Goal: Navigation & Orientation: Find specific page/section

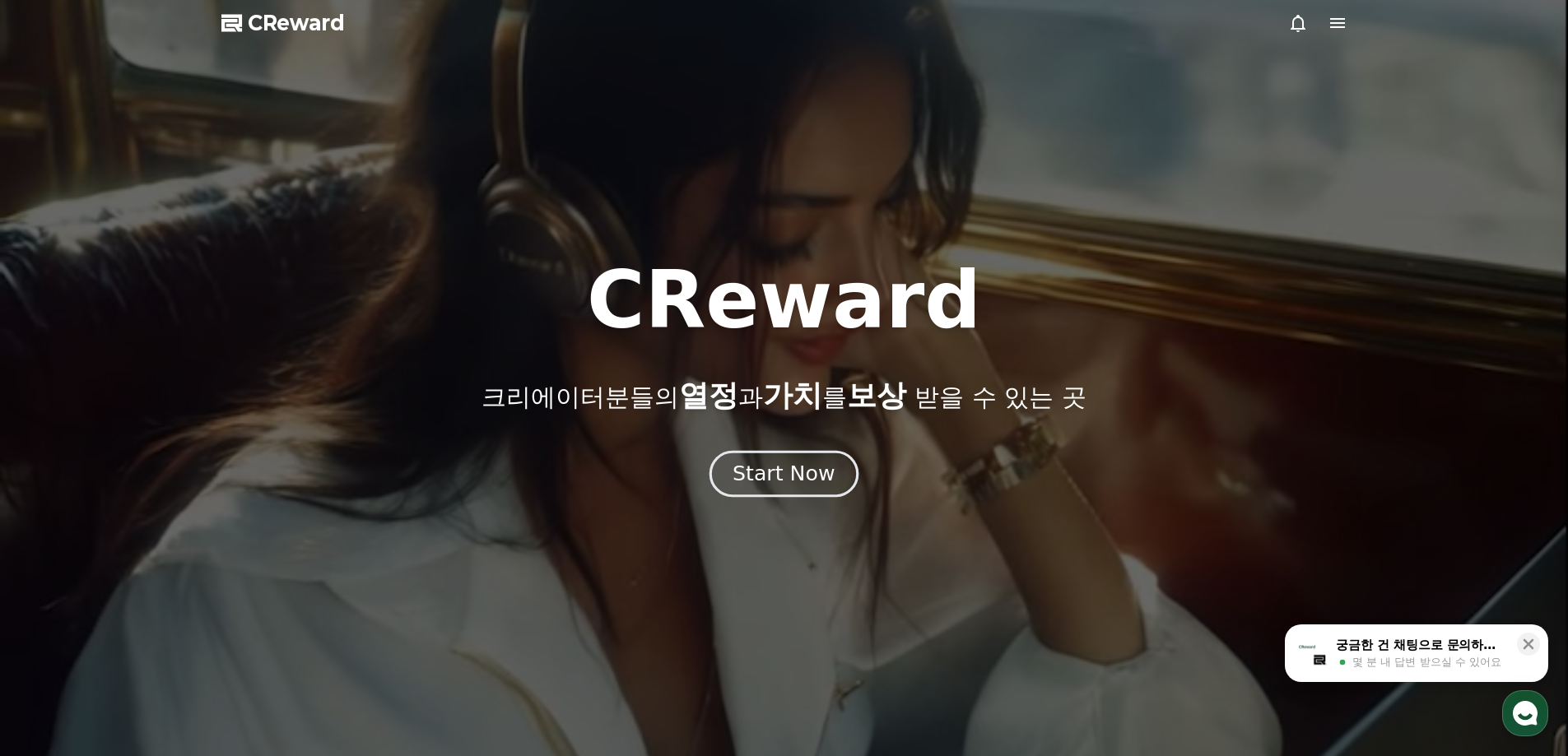
click at [820, 485] on div "Start Now" at bounding box center [784, 474] width 102 height 28
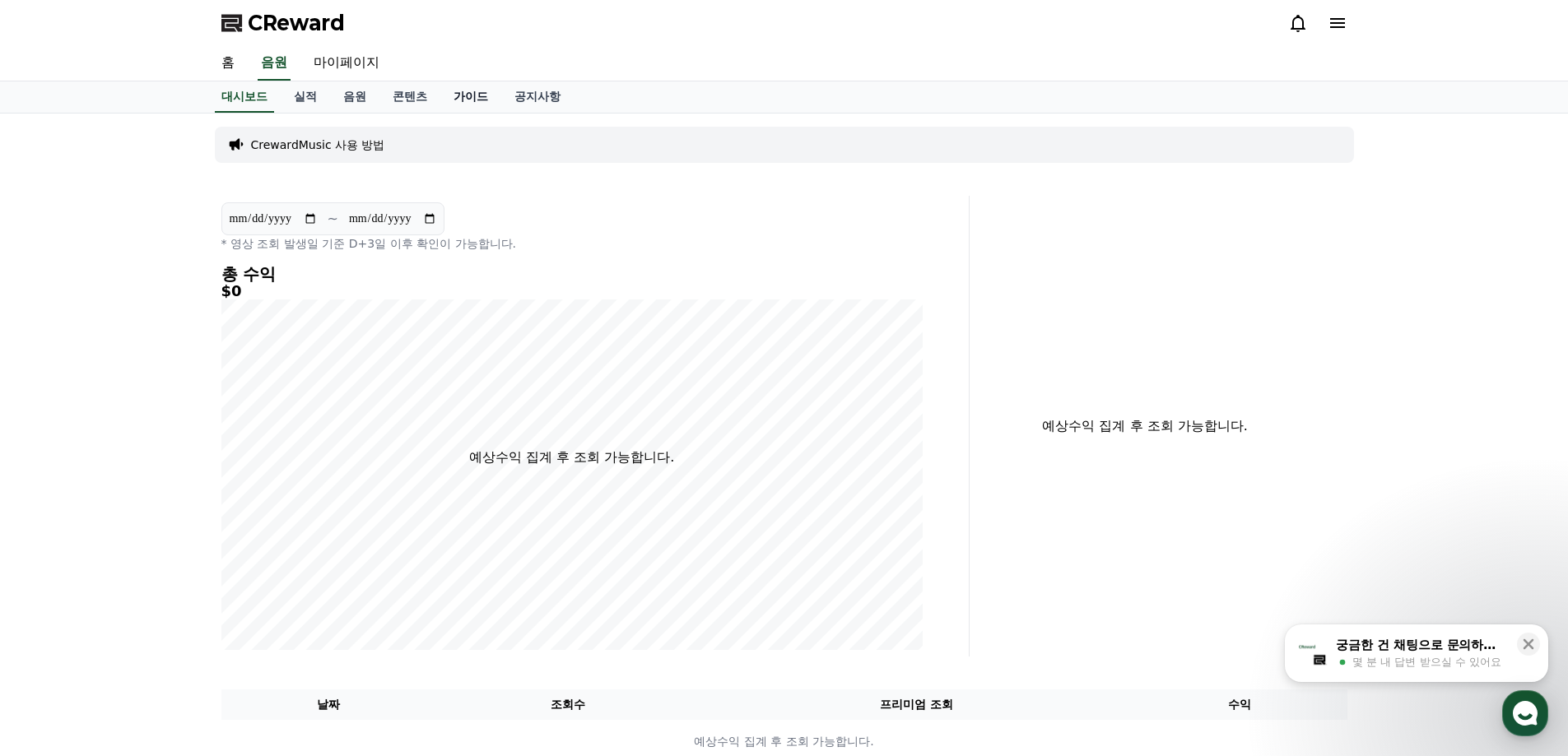
click at [475, 95] on link "가이드" at bounding box center [471, 97] width 61 height 31
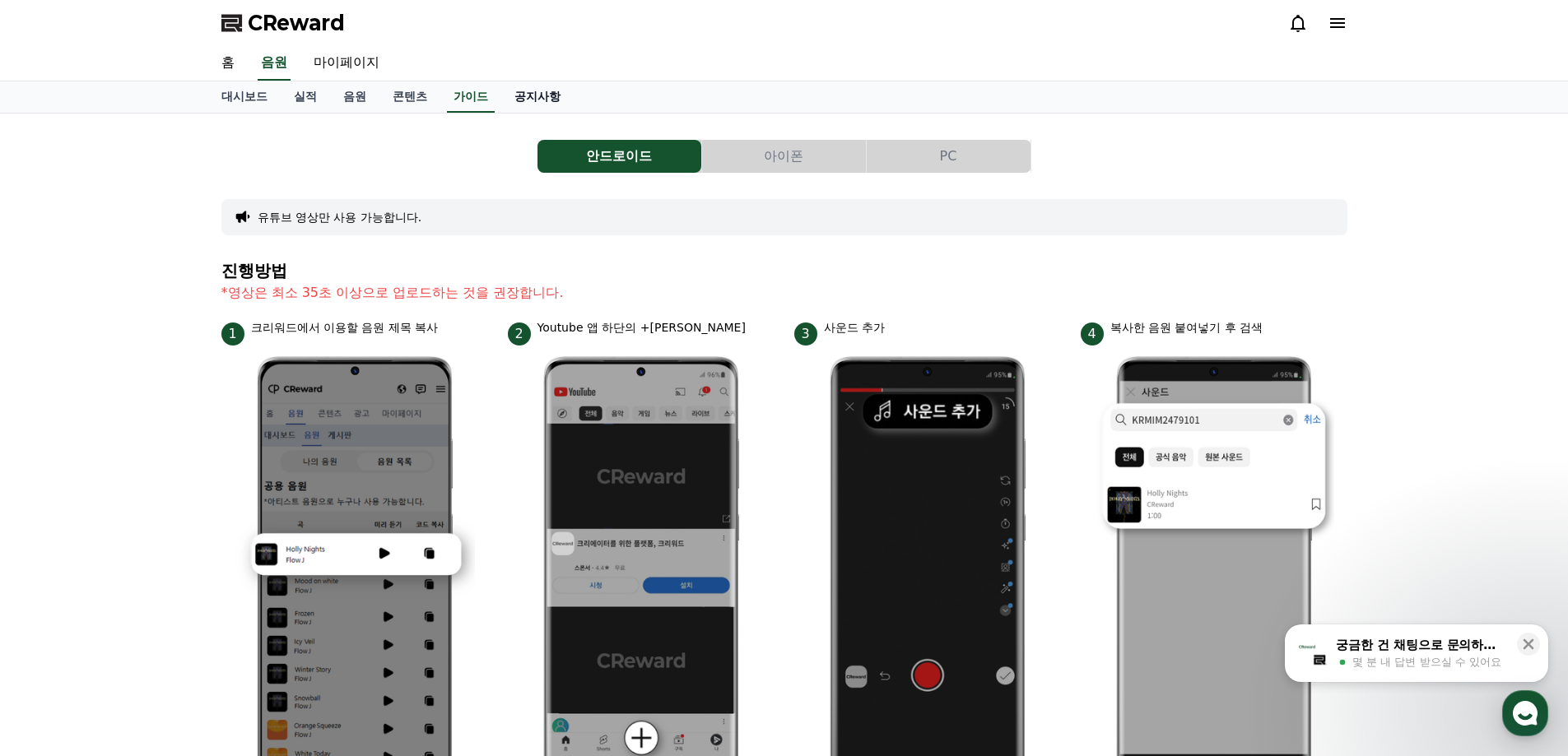
click at [518, 94] on link "공지사항" at bounding box center [537, 97] width 73 height 31
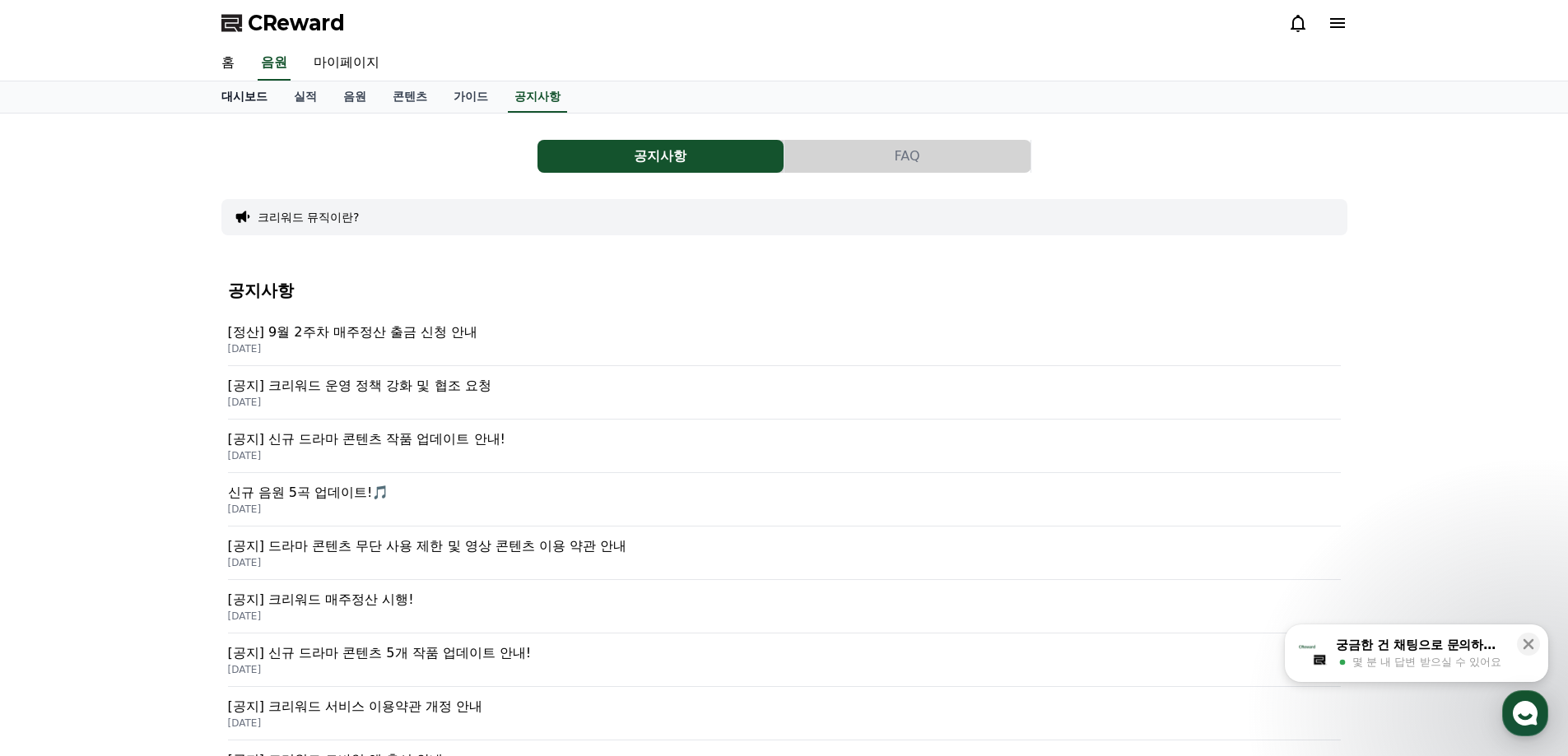
click at [276, 95] on link "대시보드" at bounding box center [244, 97] width 73 height 31
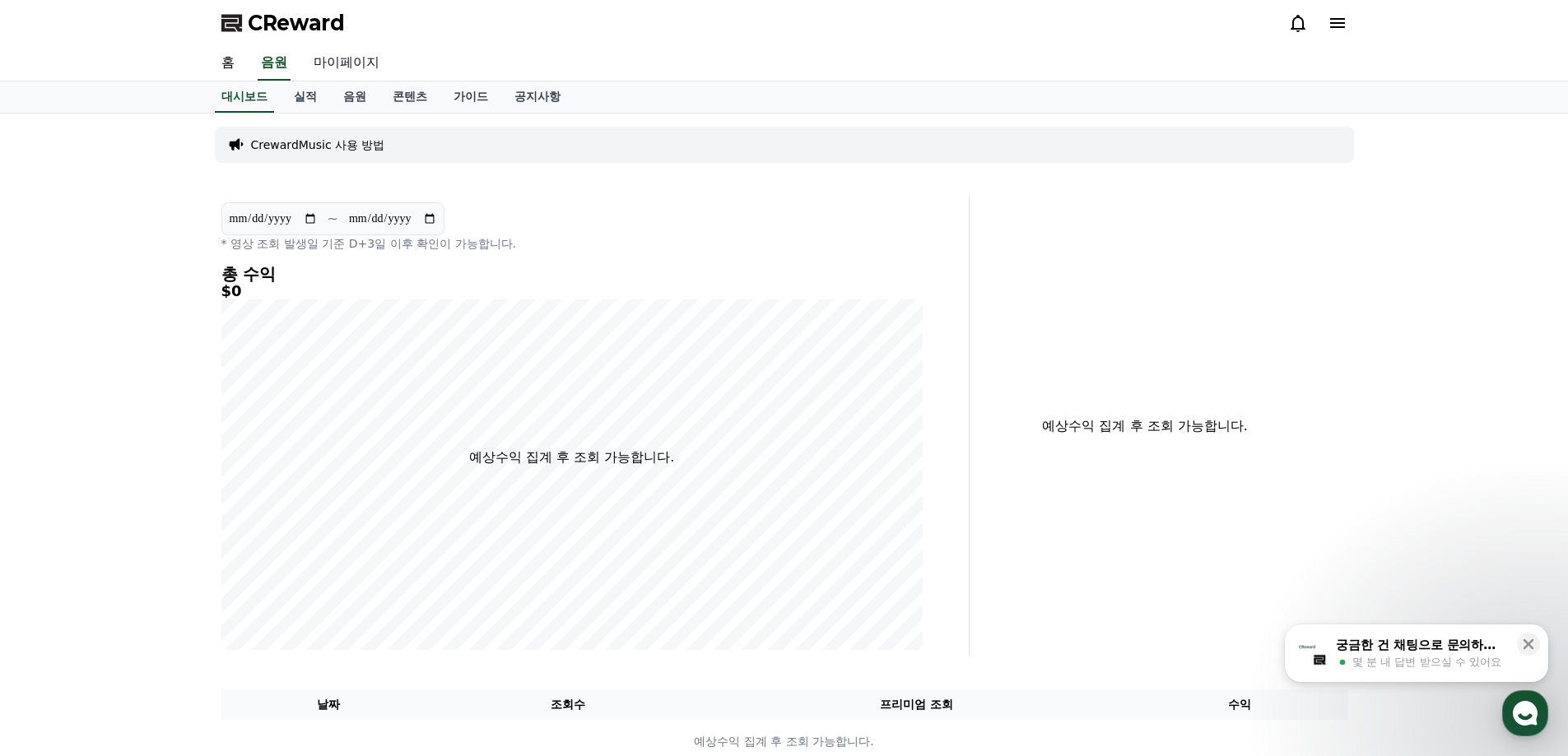
click at [349, 65] on link "마이페이지" at bounding box center [347, 64] width 92 height 35
click at [402, 106] on link "콘텐츠" at bounding box center [410, 97] width 61 height 30
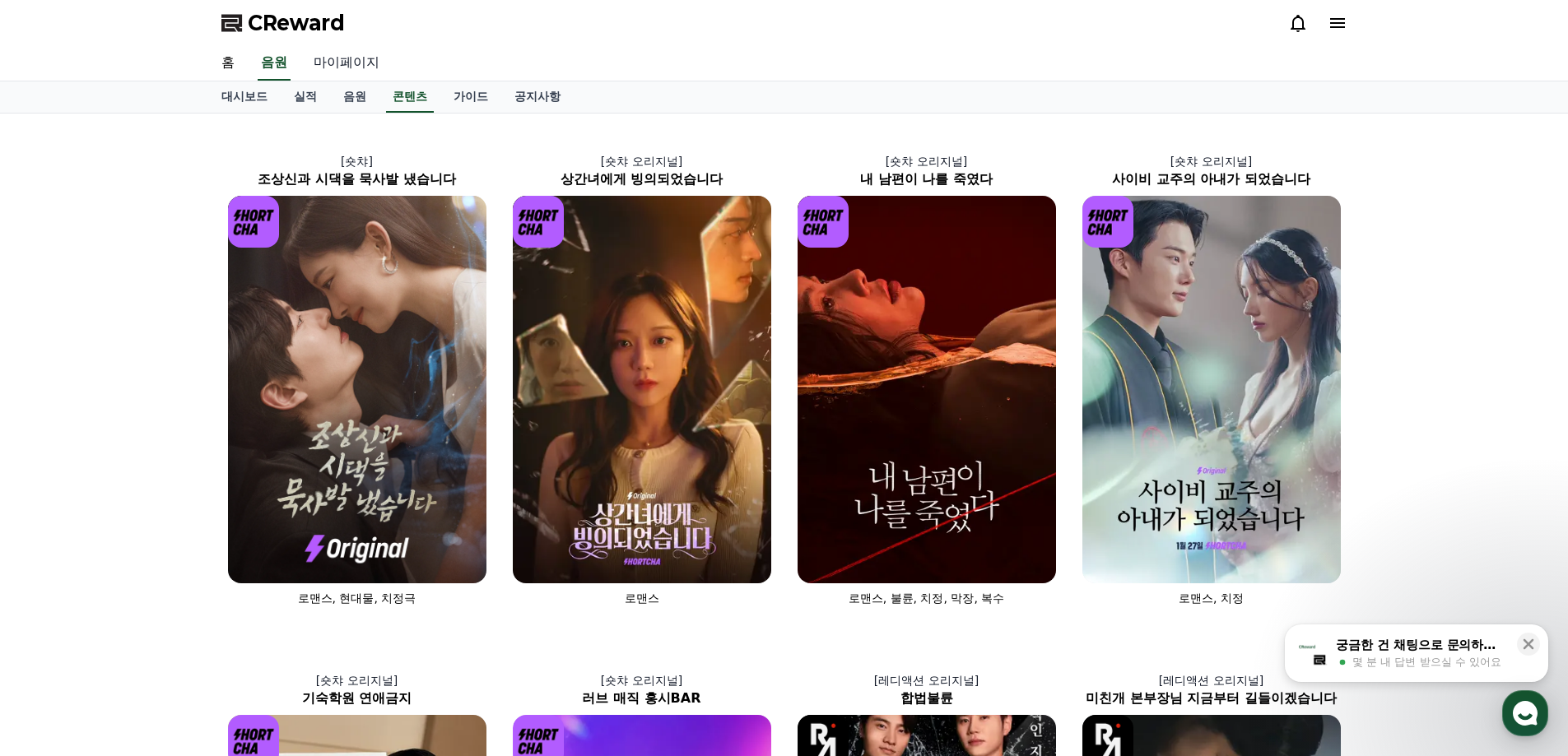
click at [343, 67] on link "마이페이지" at bounding box center [347, 64] width 92 height 35
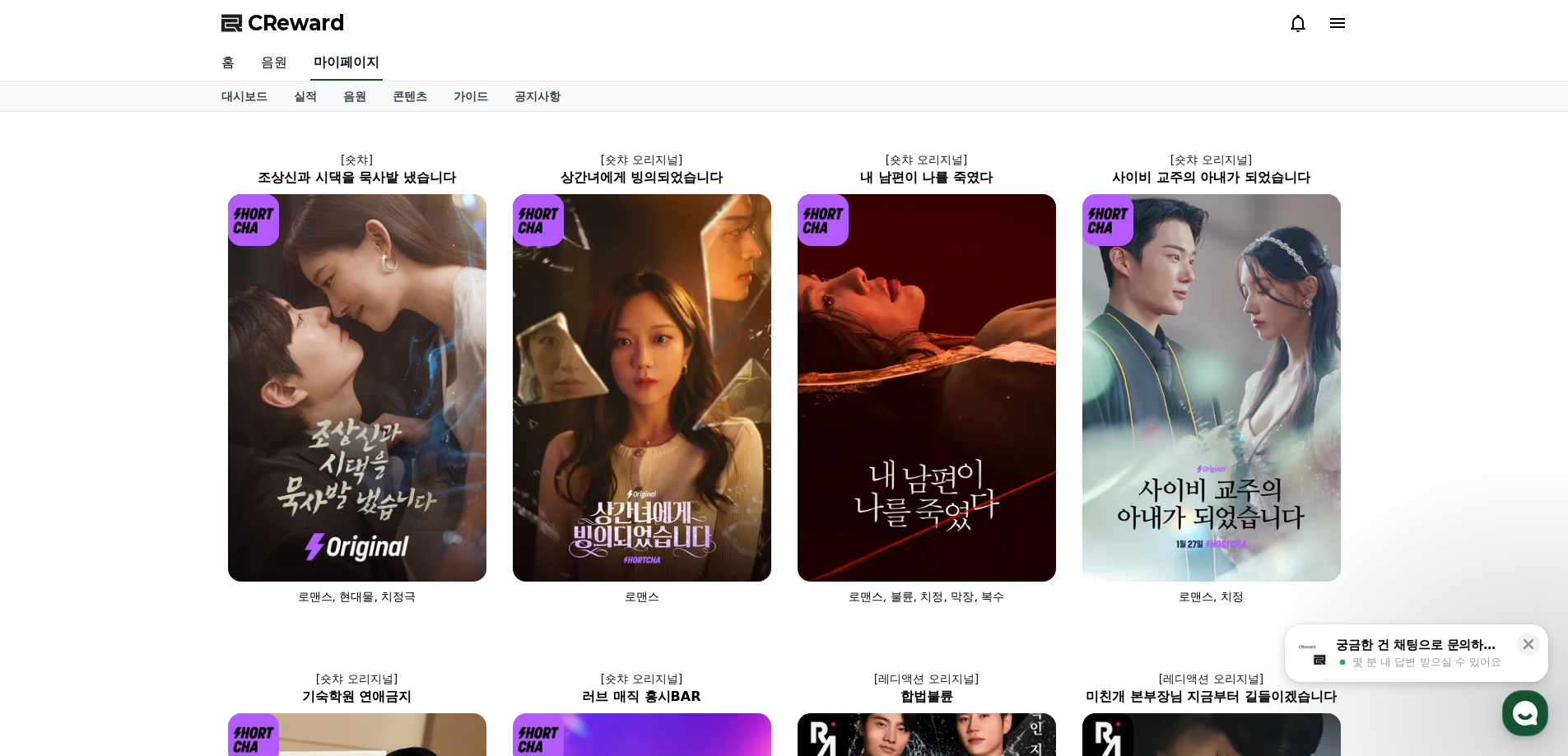
select select "**********"
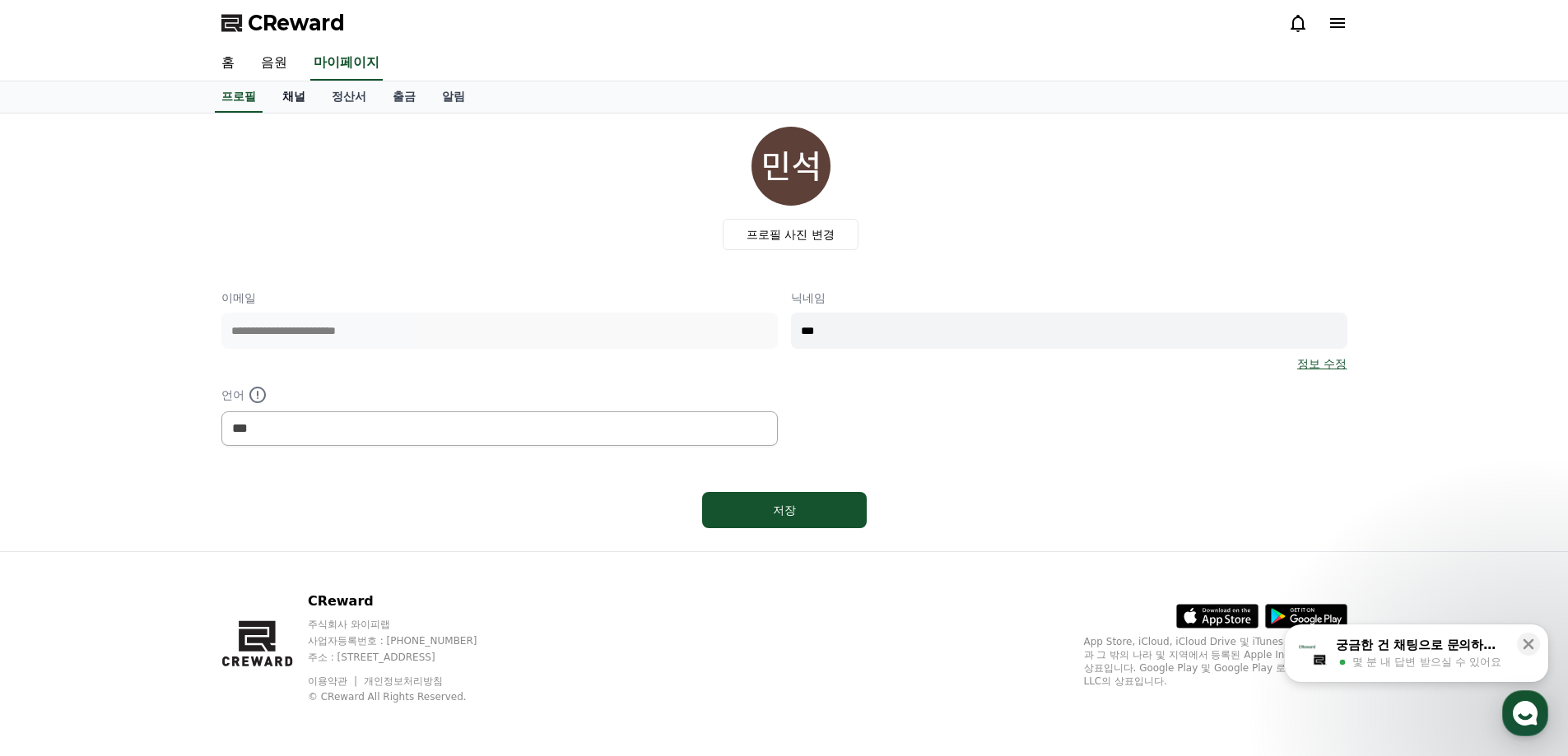
click at [302, 102] on link "채널" at bounding box center [294, 97] width 50 height 31
